Goal: Go to known website: Go to known website

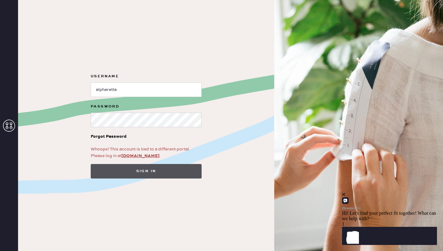
click at [156, 170] on button "Sign in" at bounding box center [146, 171] width 111 height 14
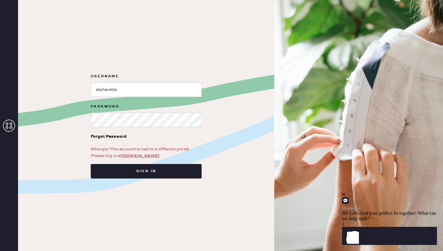
click at [143, 155] on link "app.hemster.co" at bounding box center [140, 155] width 38 height 5
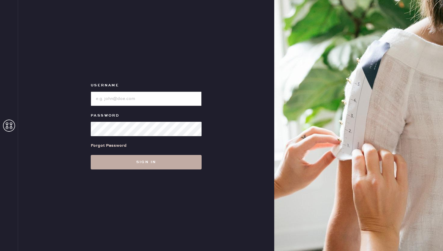
type input "alpharetta"
click at [133, 165] on button "Sign in" at bounding box center [146, 162] width 111 height 14
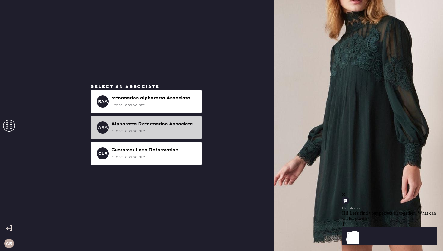
click at [150, 131] on div "store_associate" at bounding box center [154, 131] width 86 height 7
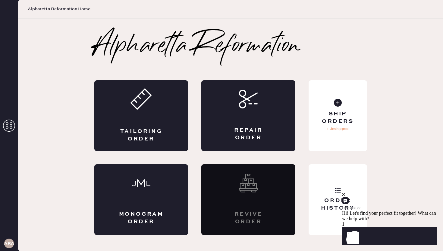
click at [345, 196] on icon "close" at bounding box center [343, 193] width 3 height 3
